Goal: Information Seeking & Learning: Learn about a topic

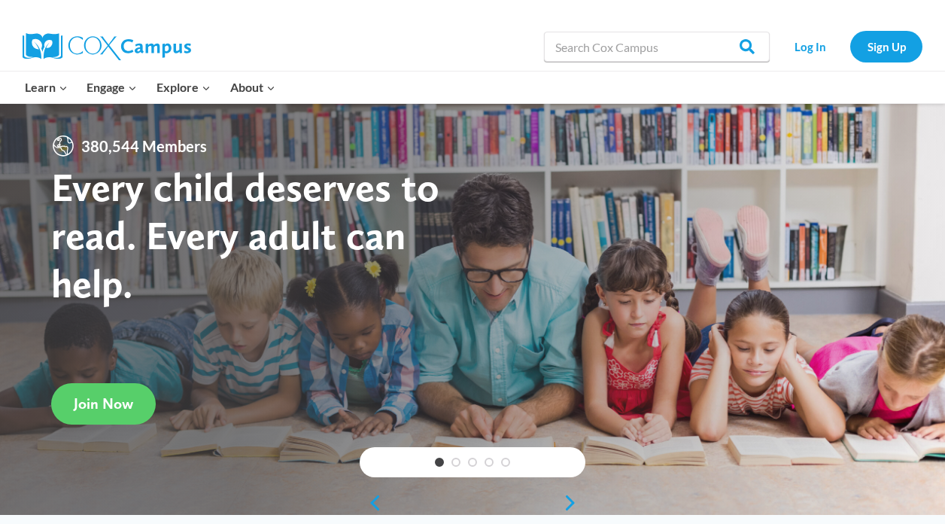
click at [499, 141] on div at bounding box center [472, 309] width 945 height 411
drag, startPoint x: 818, startPoint y: 48, endPoint x: 825, endPoint y: 54, distance: 9.1
click at [822, 54] on link "Log In" at bounding box center [809, 46] width 65 height 31
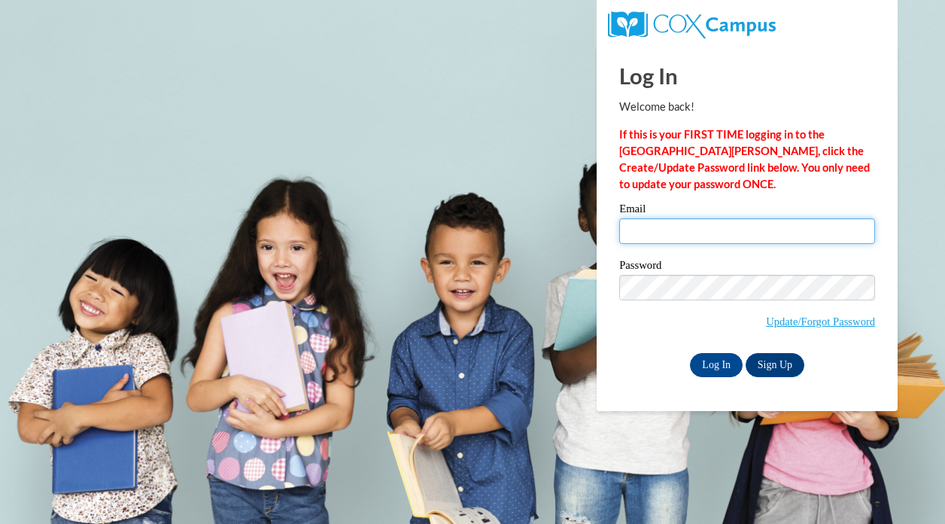
click at [670, 232] on input "Email" at bounding box center [747, 231] width 256 height 26
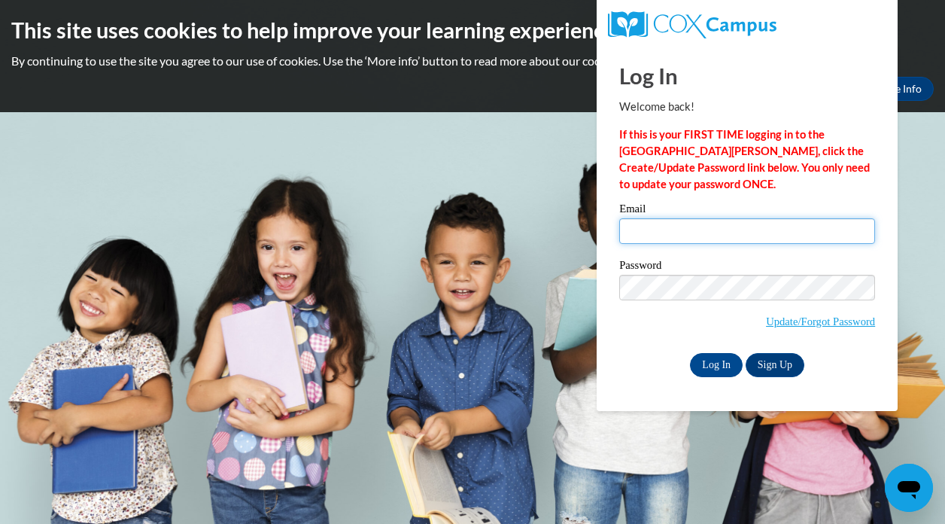
type input "ava_dunlap_rwDu0"
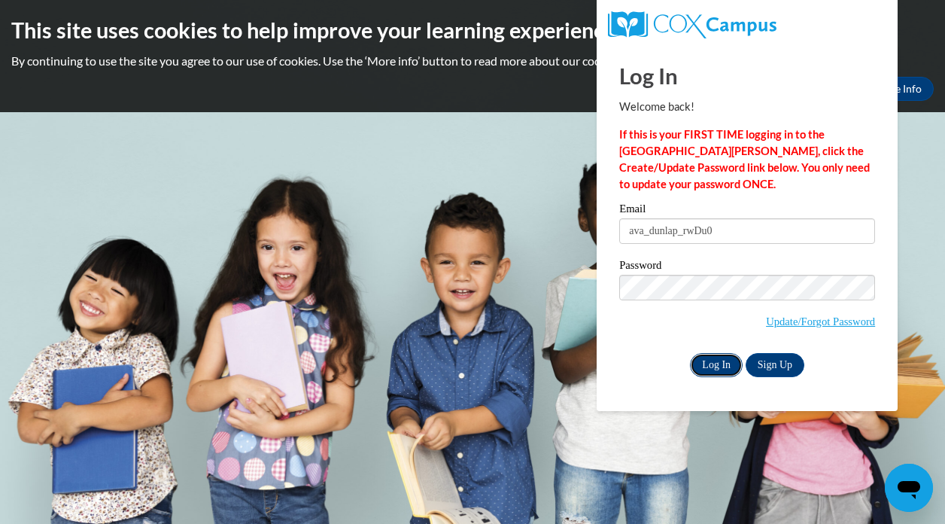
click at [733, 365] on input "Log In" at bounding box center [716, 365] width 53 height 24
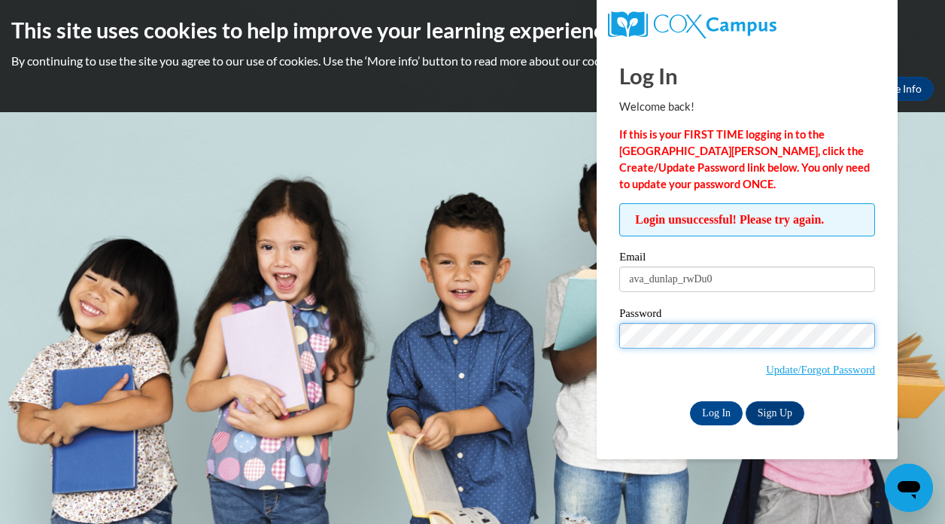
click at [690, 401] on input "Log In" at bounding box center [716, 413] width 53 height 24
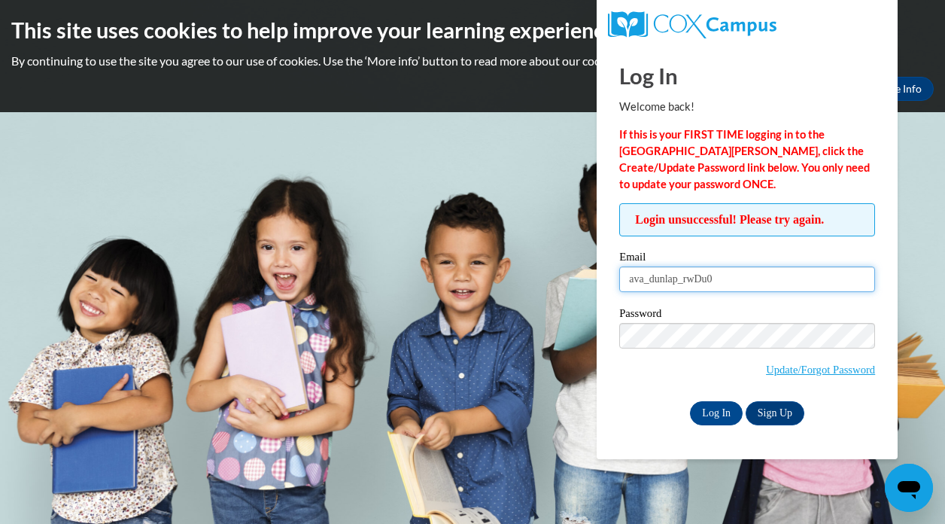
click at [750, 279] on input "ava_dunlap_rwDu0" at bounding box center [747, 279] width 256 height 26
type input "a"
type input "avamdunlap@icloud.com"
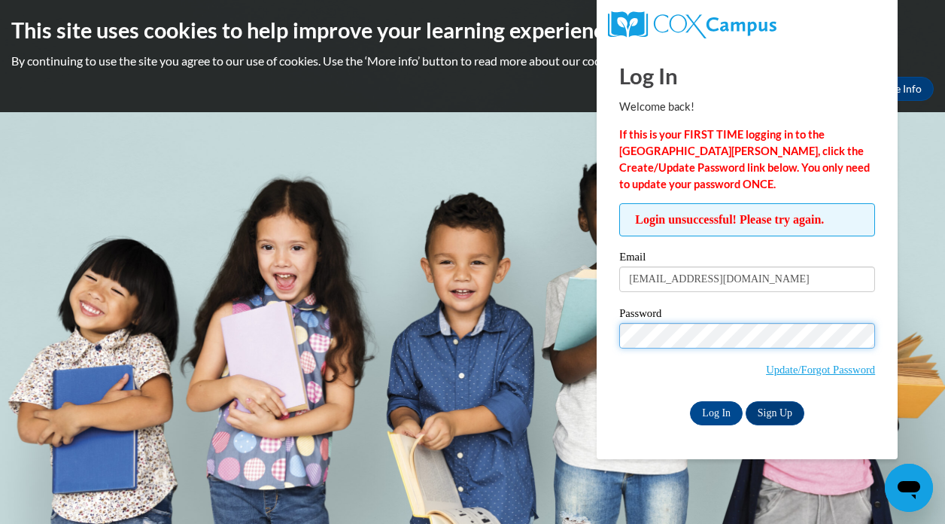
click at [690, 401] on input "Log In" at bounding box center [716, 413] width 53 height 24
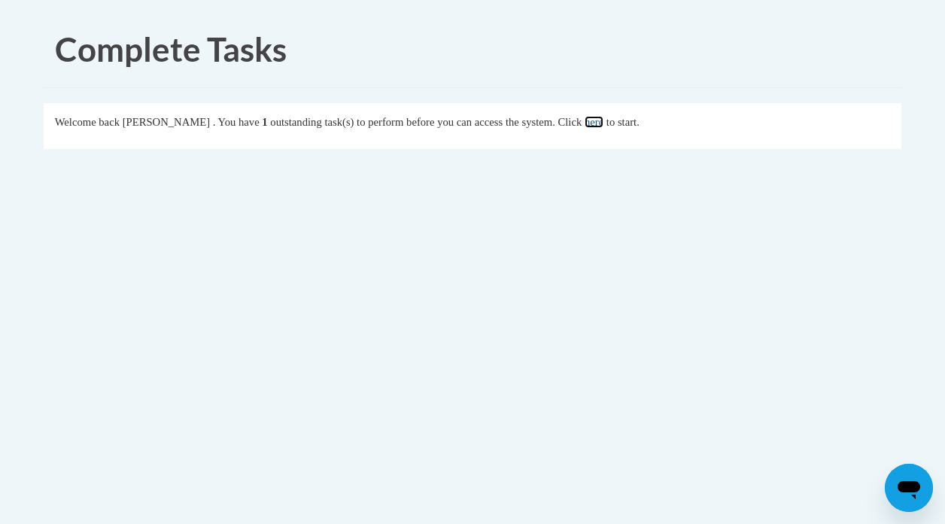
click at [603, 126] on link "here" at bounding box center [594, 122] width 19 height 12
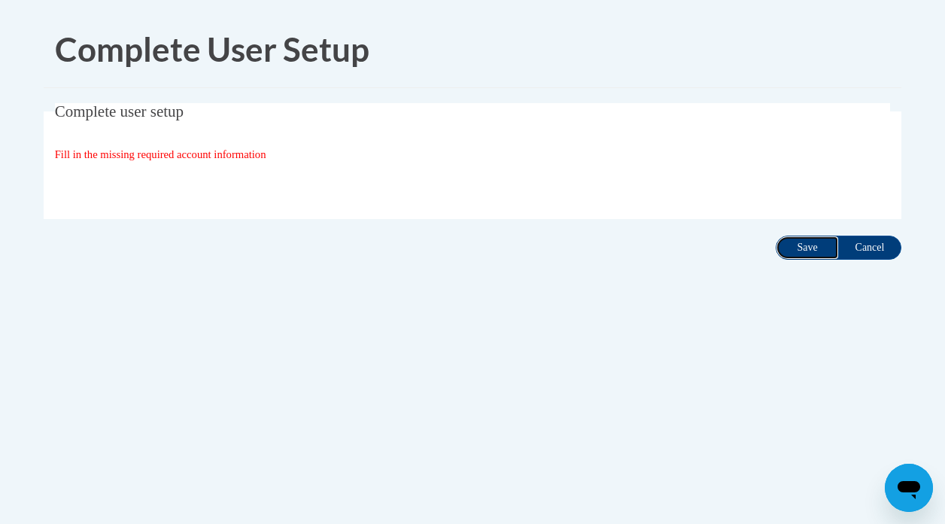
click at [812, 241] on input "Save" at bounding box center [807, 247] width 63 height 24
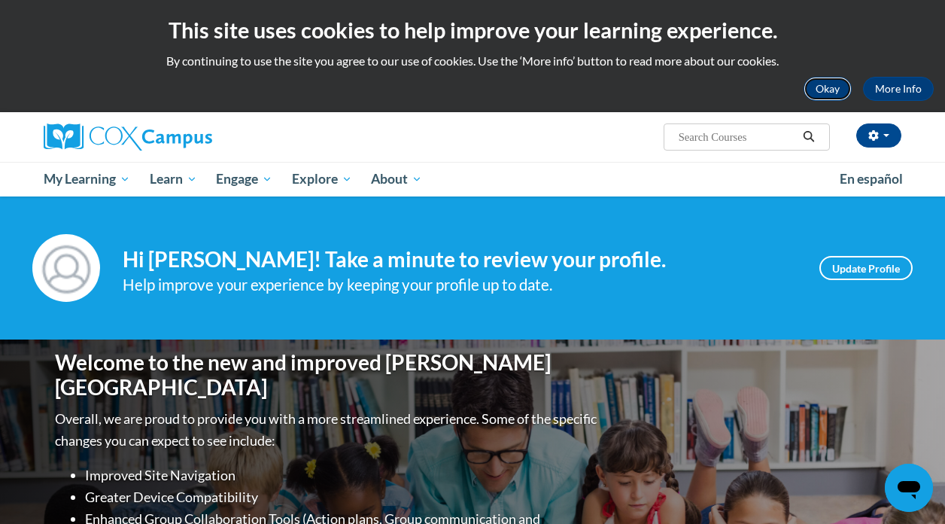
click at [837, 92] on button "Okay" at bounding box center [827, 89] width 48 height 24
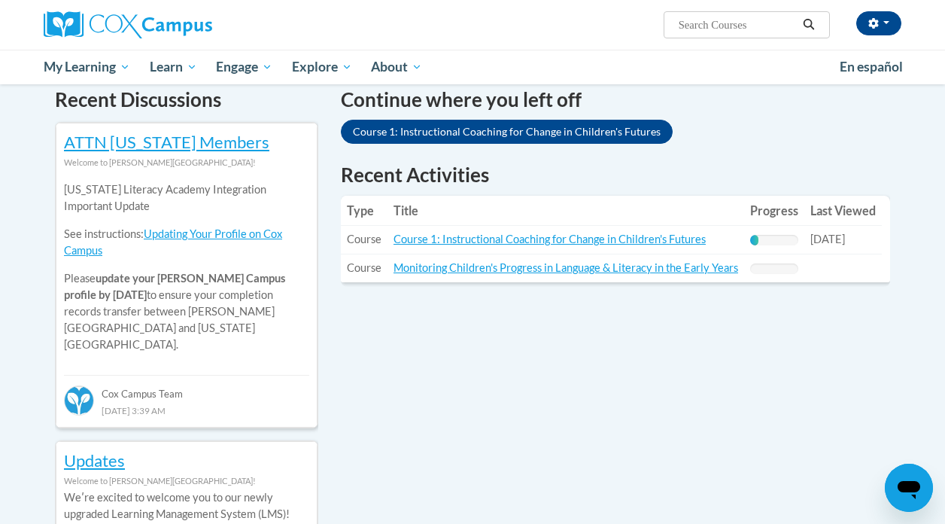
scroll to position [466, 0]
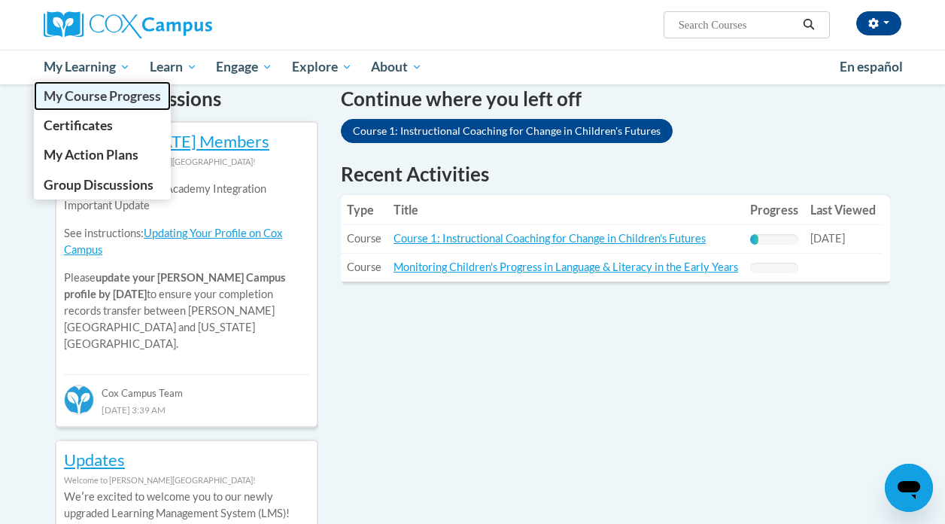
click at [113, 99] on span "My Course Progress" at bounding box center [102, 96] width 117 height 16
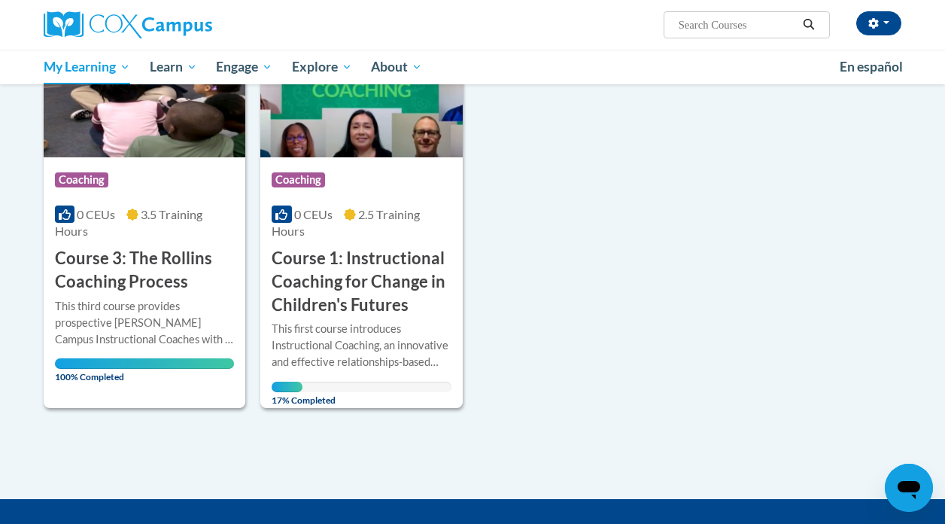
scroll to position [718, 0]
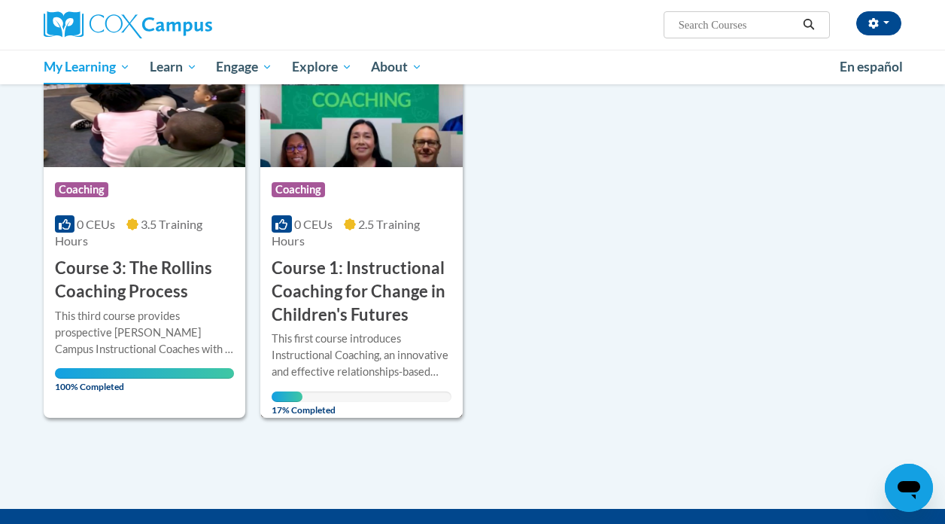
click at [343, 342] on div "This first course introduces Instructional Coaching, an innovative and effectiv…" at bounding box center [361, 355] width 179 height 50
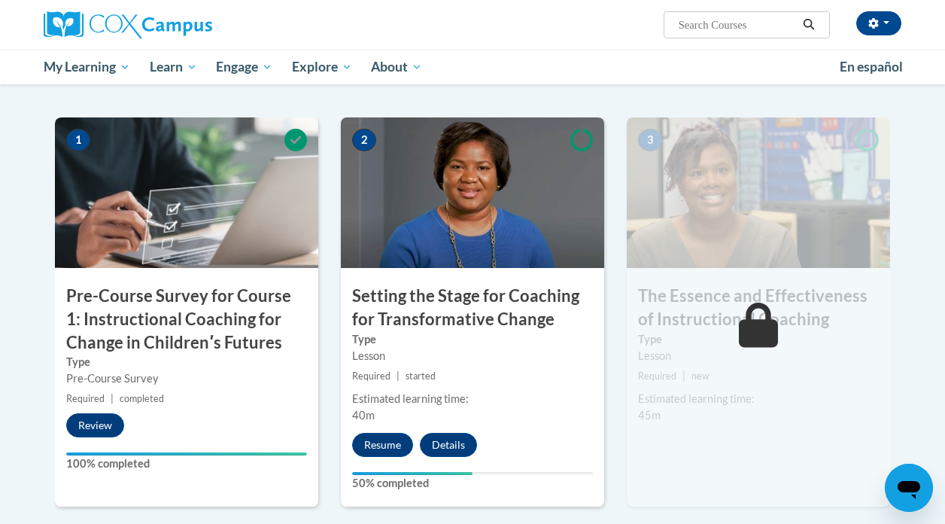
scroll to position [311, 0]
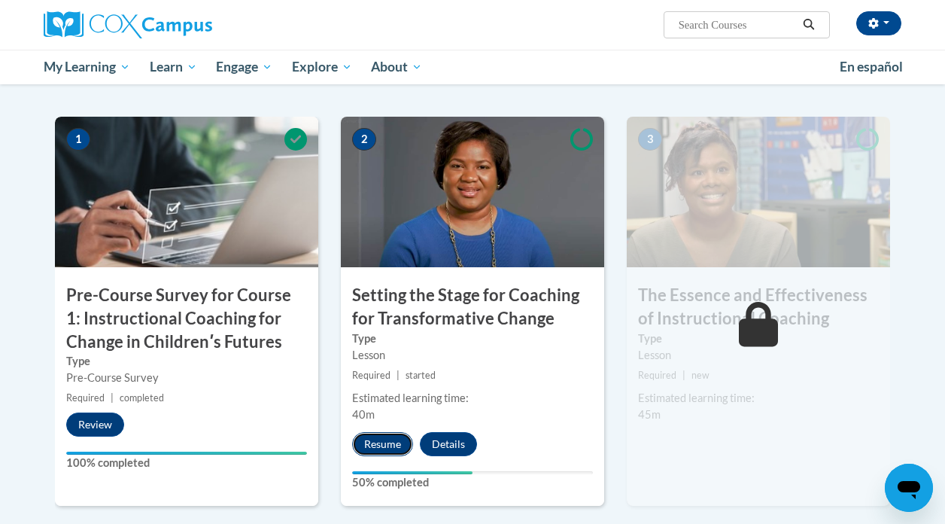
click at [384, 438] on button "Resume" at bounding box center [382, 444] width 61 height 24
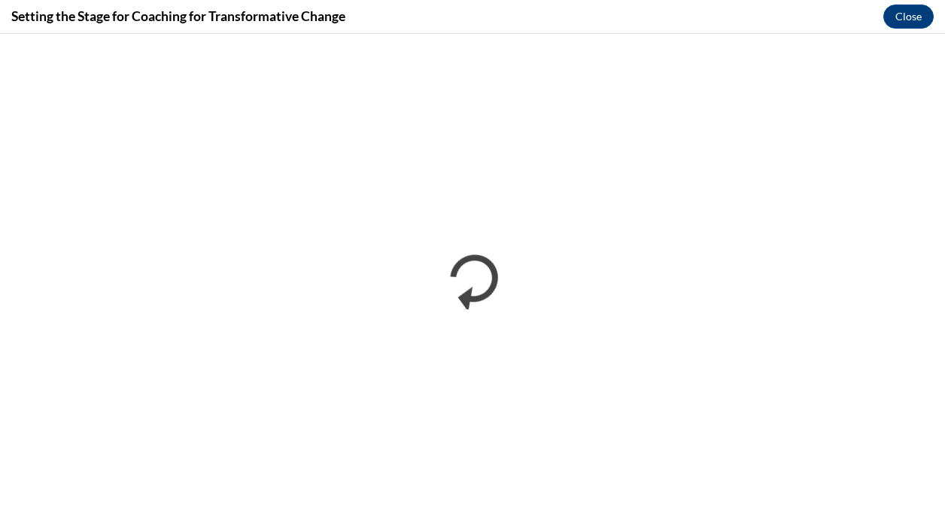
scroll to position [0, 0]
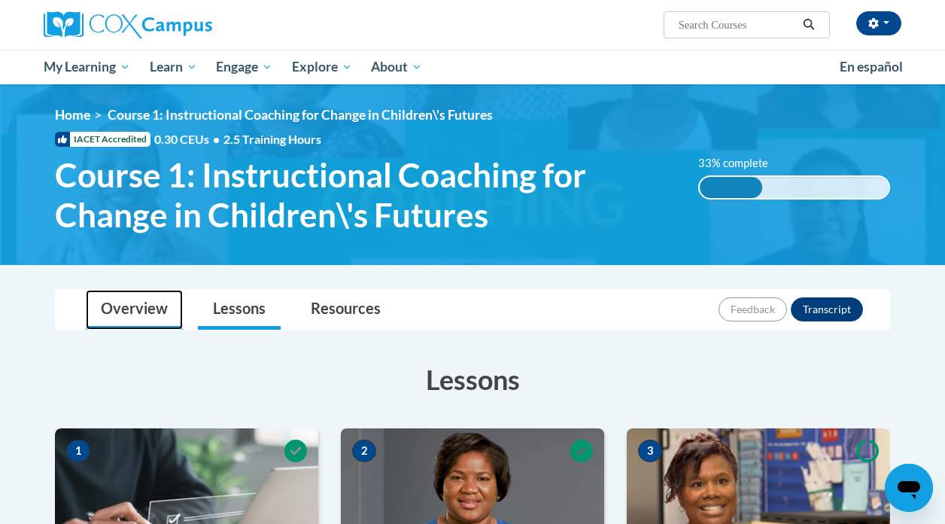
click at [159, 300] on link "Overview" at bounding box center [134, 310] width 97 height 40
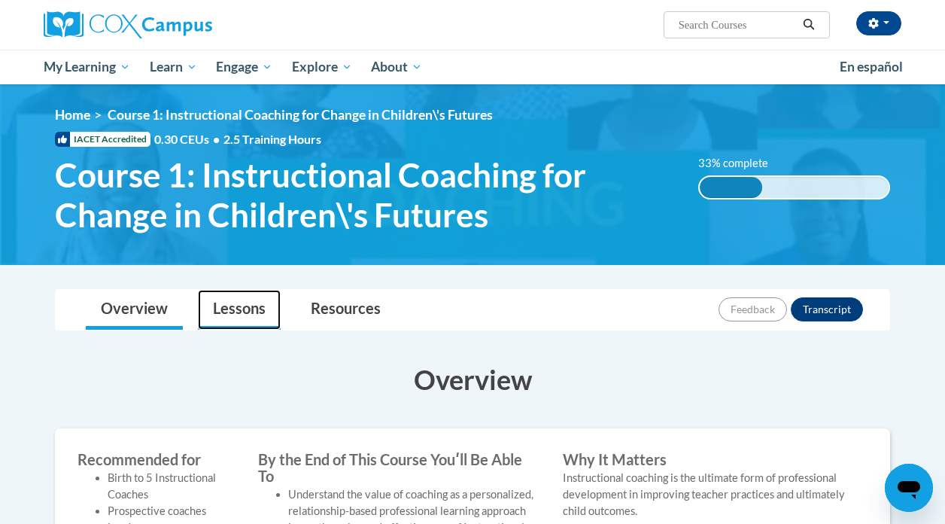
click at [260, 296] on link "Lessons" at bounding box center [239, 310] width 83 height 40
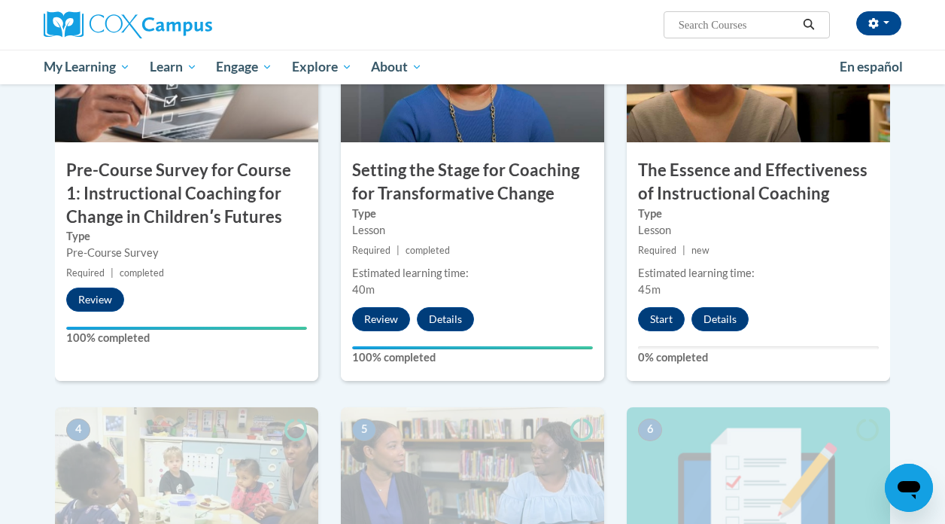
scroll to position [434, 0]
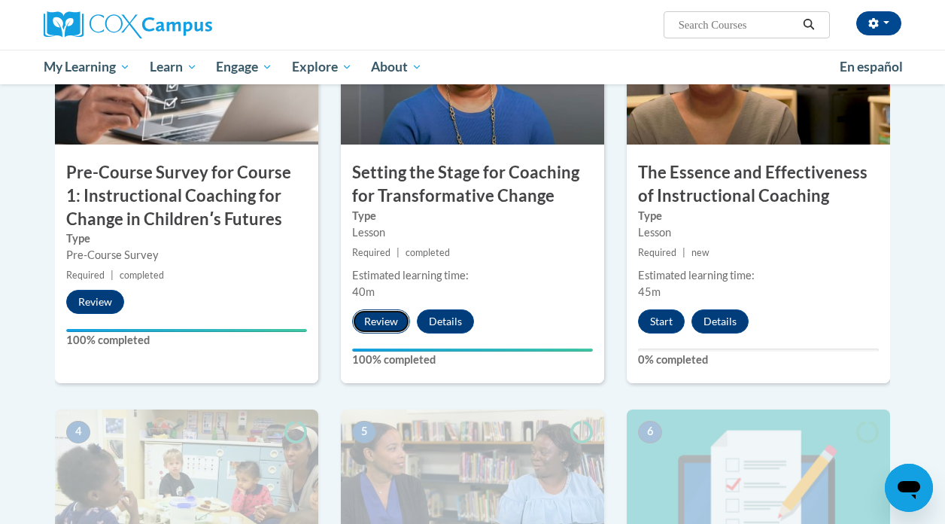
click at [385, 320] on button "Review" at bounding box center [381, 321] width 58 height 24
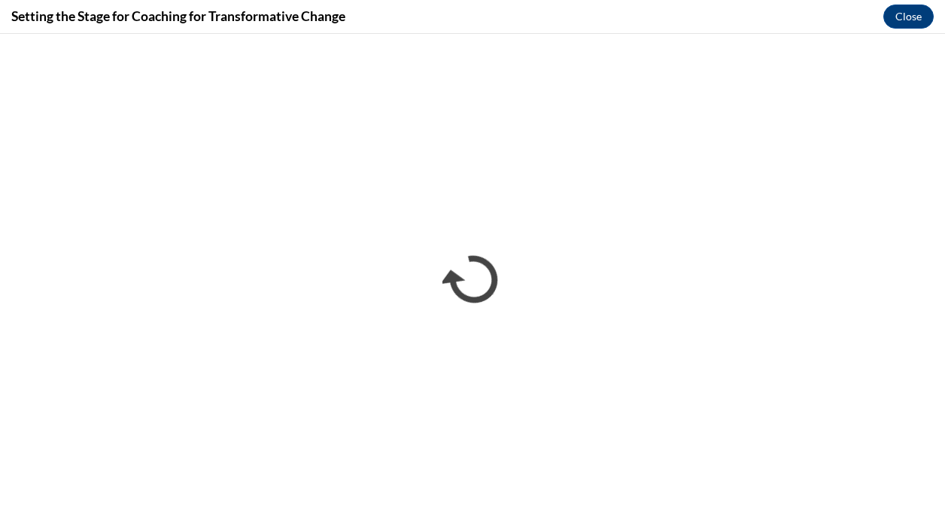
scroll to position [0, 0]
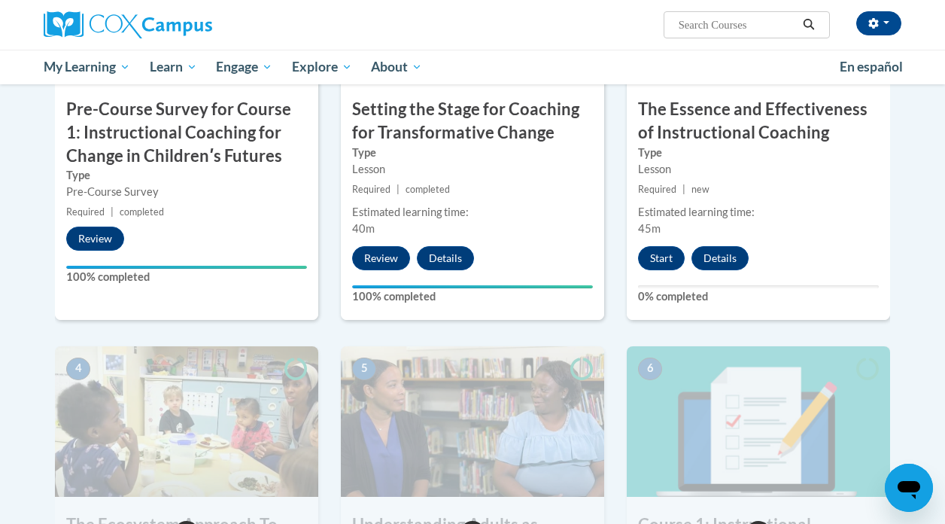
scroll to position [506, 0]
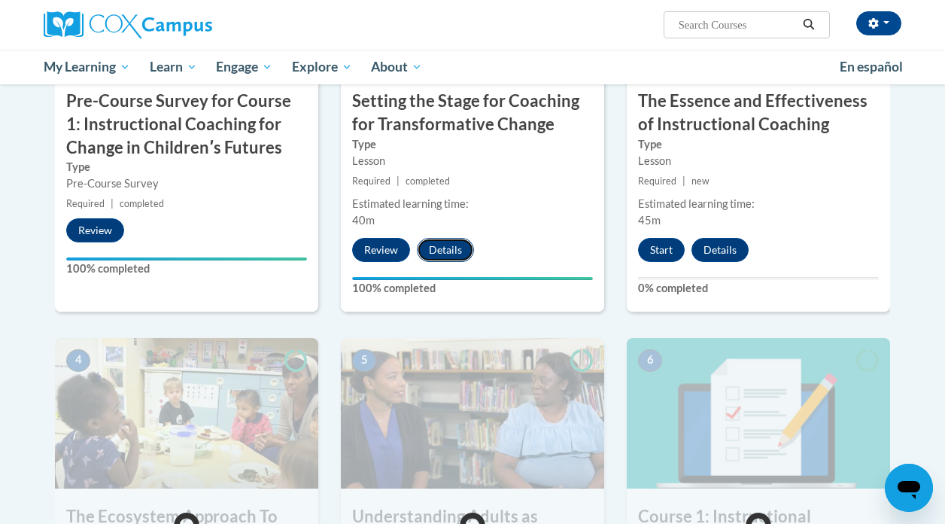
click at [444, 255] on button "Details" at bounding box center [445, 250] width 57 height 24
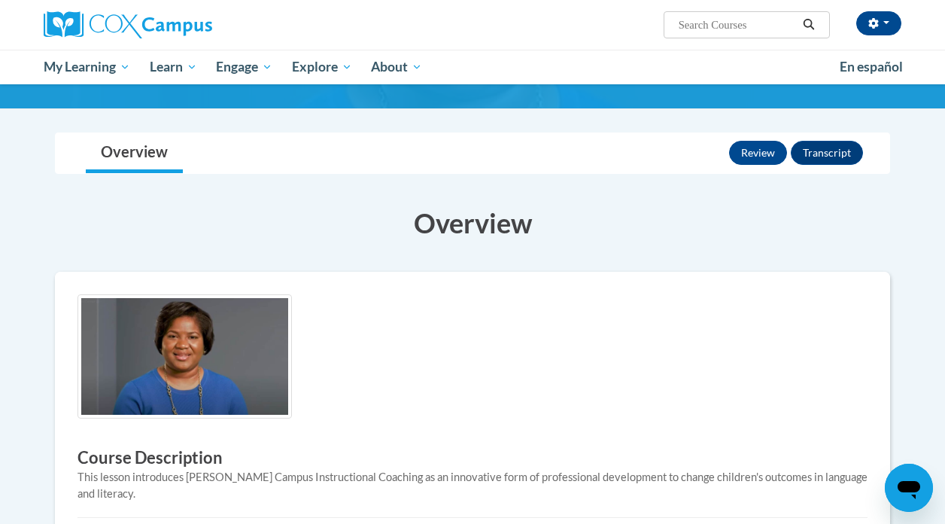
scroll to position [125, 0]
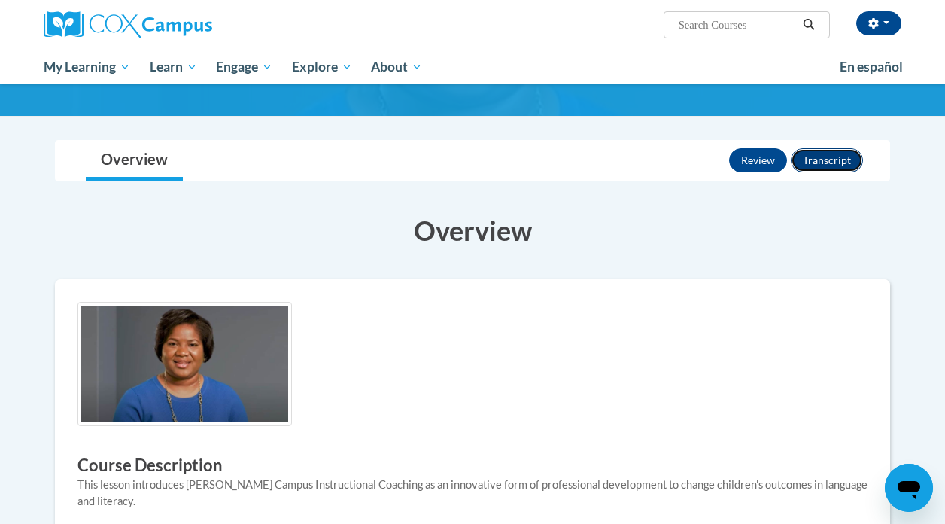
click at [824, 150] on button "Transcript" at bounding box center [827, 160] width 72 height 24
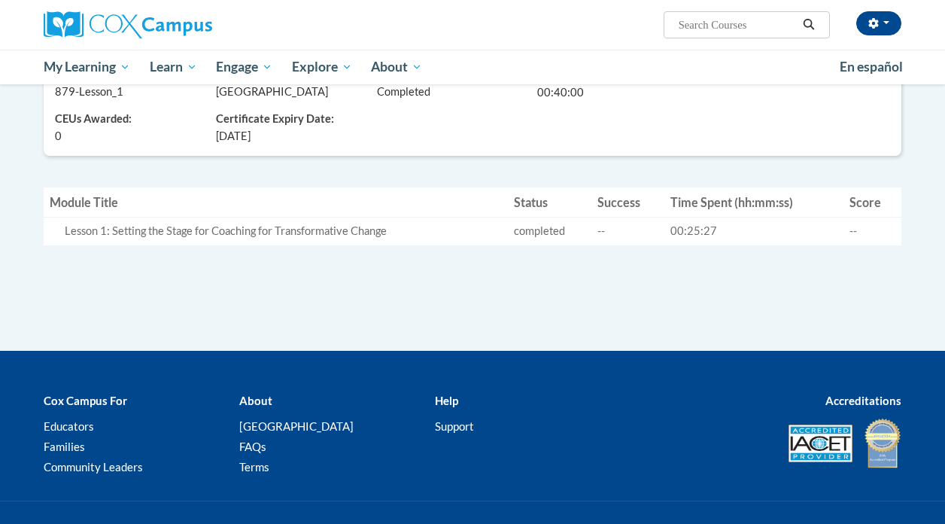
scroll to position [297, 0]
